Goal: Use online tool/utility: Utilize a website feature to perform a specific function

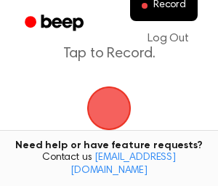
click at [113, 123] on span "button" at bounding box center [108, 108] width 61 height 61
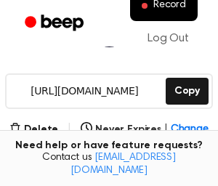
scroll to position [206, 0]
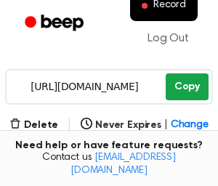
click at [188, 84] on button "Copy" at bounding box center [187, 86] width 43 height 27
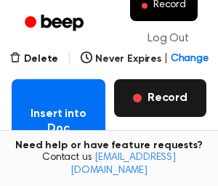
click at [171, 92] on button "Record" at bounding box center [160, 98] width 92 height 38
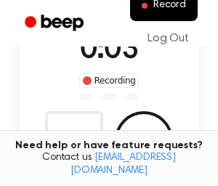
scroll to position [132, 0]
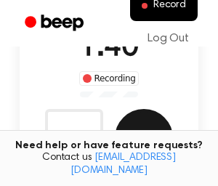
click at [129, 124] on button "Save" at bounding box center [144, 138] width 58 height 58
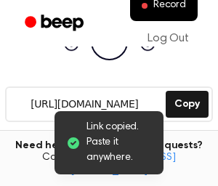
scroll to position [204, 0]
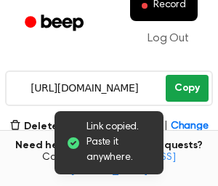
click at [192, 86] on button "Copy" at bounding box center [187, 88] width 43 height 27
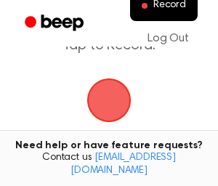
click at [118, 94] on span "button" at bounding box center [109, 100] width 41 height 41
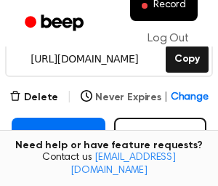
scroll to position [229, 0]
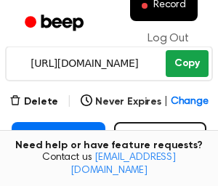
click at [187, 69] on button "Copy" at bounding box center [187, 63] width 43 height 27
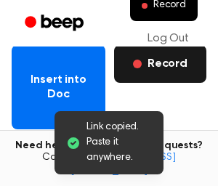
click at [166, 69] on button "Record" at bounding box center [160, 64] width 92 height 38
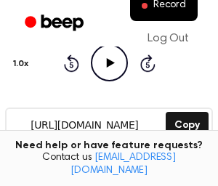
scroll to position [179, 0]
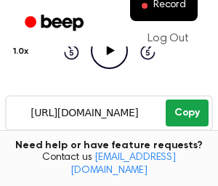
click at [182, 104] on button "Copy" at bounding box center [187, 113] width 43 height 27
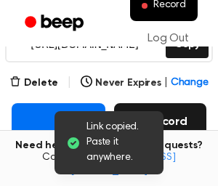
click at [179, 126] on button "Record" at bounding box center [160, 122] width 92 height 38
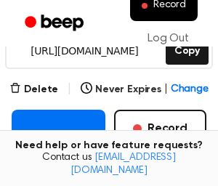
scroll to position [226, 0]
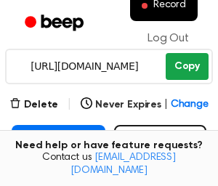
click at [196, 60] on button "Copy" at bounding box center [187, 66] width 43 height 27
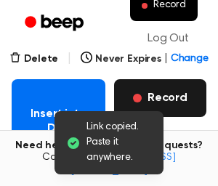
click at [161, 95] on button "Record" at bounding box center [160, 98] width 92 height 38
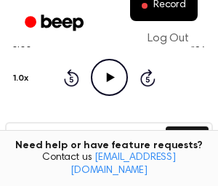
scroll to position [168, 0]
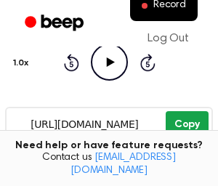
click at [194, 118] on button "Copy" at bounding box center [187, 124] width 43 height 27
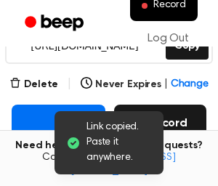
click at [182, 119] on button "Record" at bounding box center [160, 124] width 92 height 38
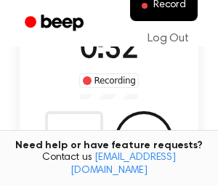
scroll to position [131, 0]
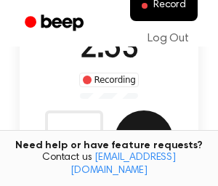
click at [147, 125] on button "Save" at bounding box center [144, 139] width 58 height 58
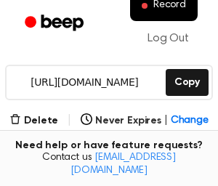
scroll to position [214, 0]
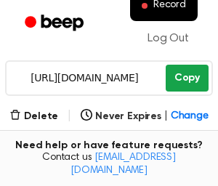
click at [180, 76] on button "Copy" at bounding box center [187, 78] width 43 height 27
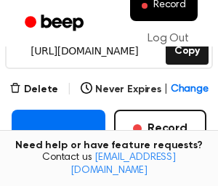
scroll to position [277, 0]
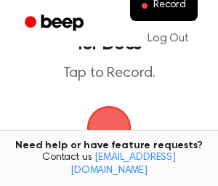
scroll to position [117, 0]
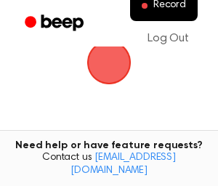
click at [101, 65] on span "button" at bounding box center [108, 62] width 81 height 81
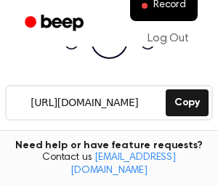
scroll to position [201, 0]
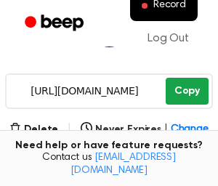
click at [189, 90] on button "Copy" at bounding box center [187, 91] width 43 height 27
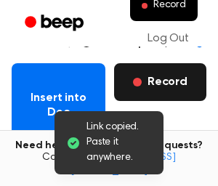
click at [169, 81] on button "Record" at bounding box center [160, 82] width 92 height 38
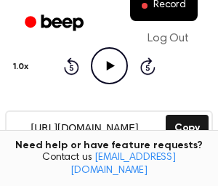
scroll to position [186, 0]
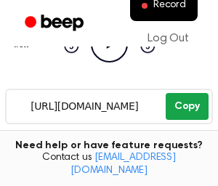
click at [181, 108] on button "Copy" at bounding box center [187, 106] width 43 height 27
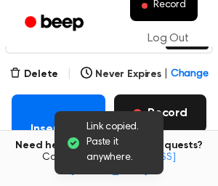
click at [167, 104] on button "Record" at bounding box center [160, 113] width 92 height 38
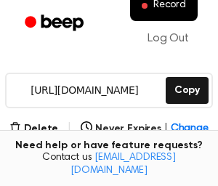
scroll to position [230, 0]
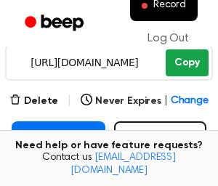
click at [190, 62] on button "Copy" at bounding box center [187, 62] width 43 height 27
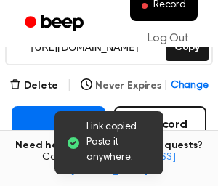
scroll to position [249, 0]
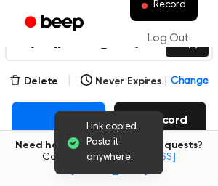
click at [172, 113] on button "Record" at bounding box center [160, 121] width 92 height 38
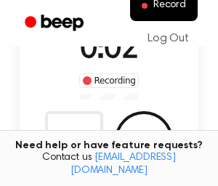
scroll to position [131, 0]
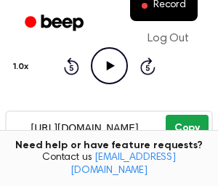
click at [190, 130] on button "Copy" at bounding box center [187, 128] width 43 height 27
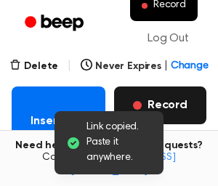
click at [172, 88] on button "Record" at bounding box center [160, 105] width 92 height 38
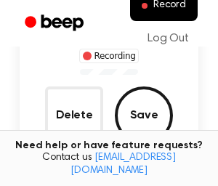
scroll to position [157, 0]
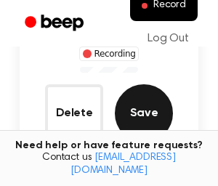
click at [141, 107] on button "Save" at bounding box center [144, 113] width 58 height 58
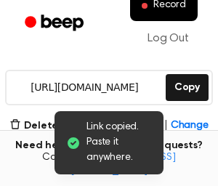
scroll to position [210, 0]
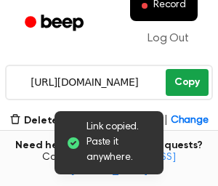
click at [174, 84] on button "Copy" at bounding box center [187, 82] width 43 height 27
